Goal: Find specific page/section: Find specific page/section

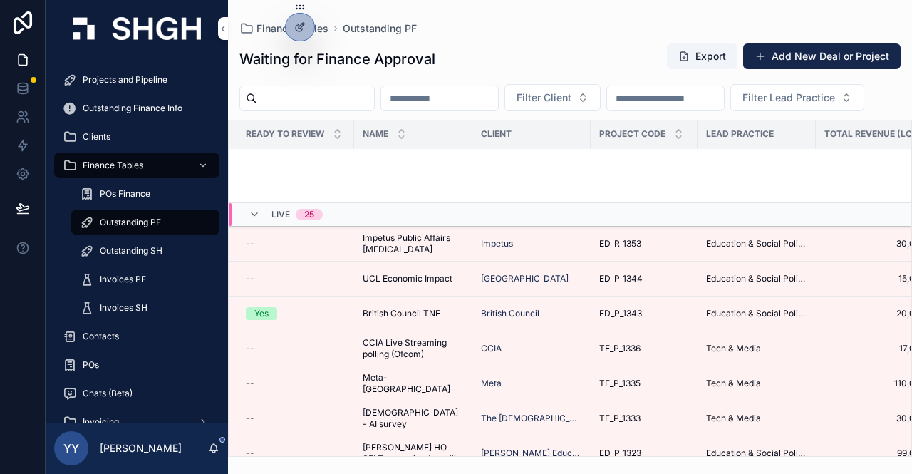
scroll to position [425, 0]
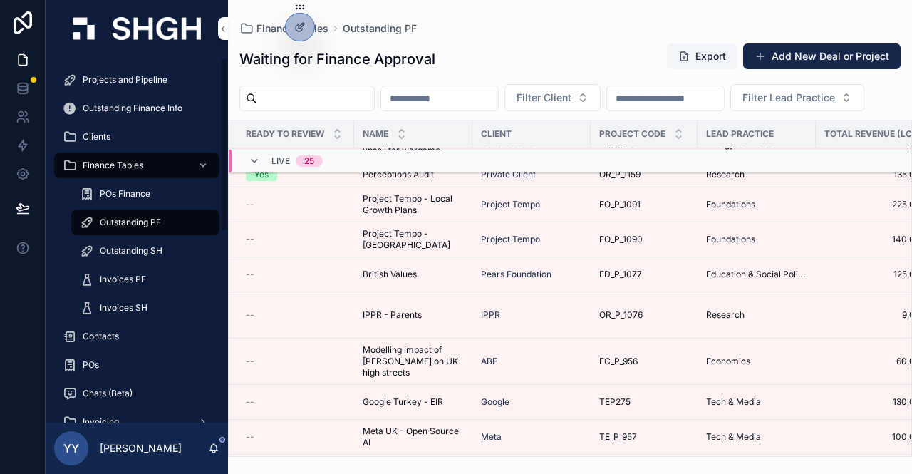
click at [71, 71] on div "Projects and Pipeline" at bounding box center [137, 79] width 148 height 23
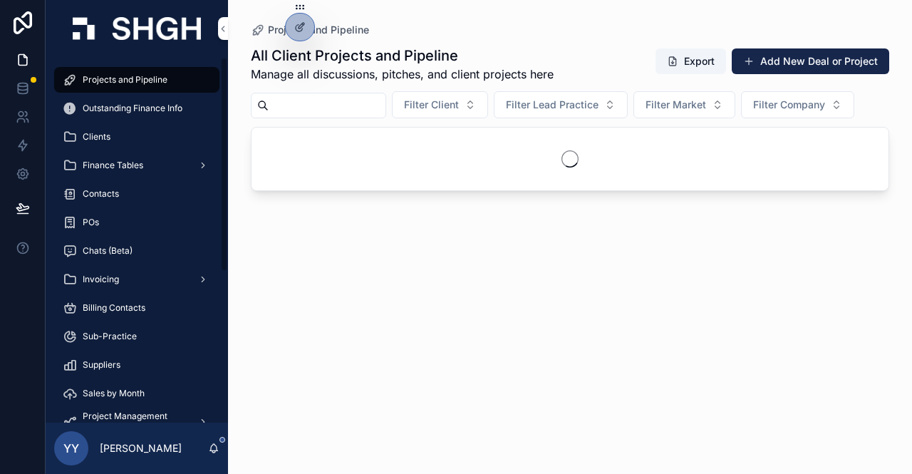
click at [350, 96] on input "scrollable content" at bounding box center [327, 105] width 117 height 20
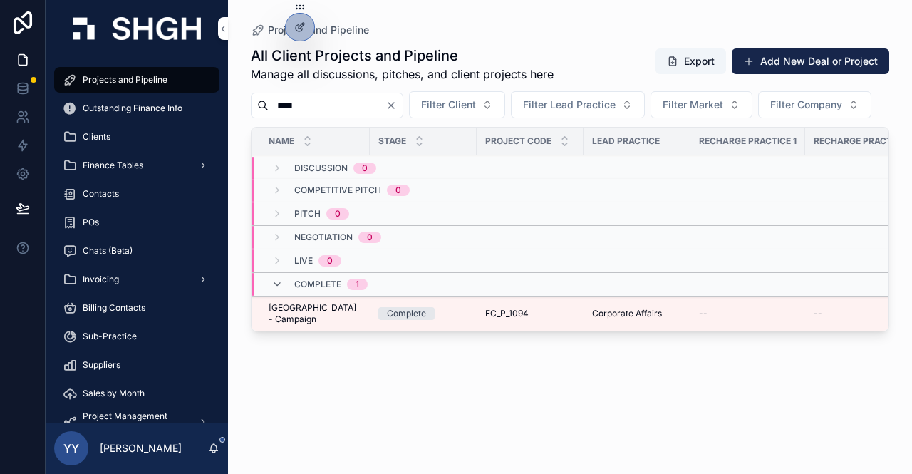
type input "****"
click at [453, 320] on div "Complete" at bounding box center [423, 313] width 90 height 13
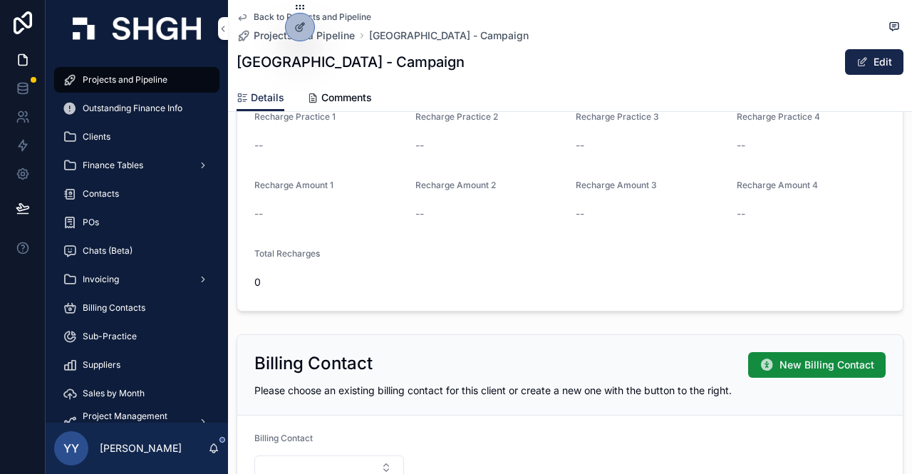
scroll to position [1354, 0]
